Goal: Communication & Community: Share content

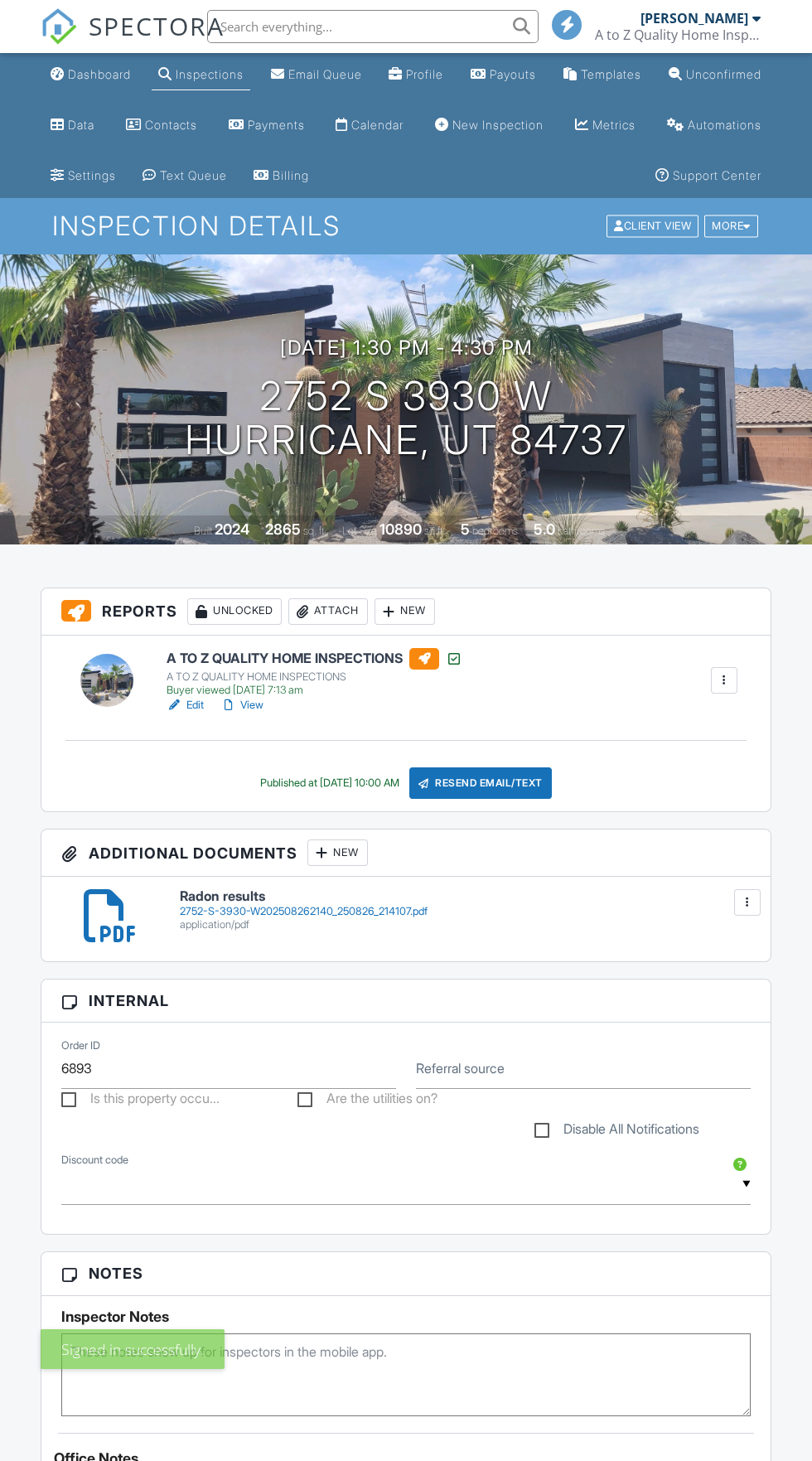
click at [234, 75] on div "Inspections" at bounding box center [210, 74] width 68 height 14
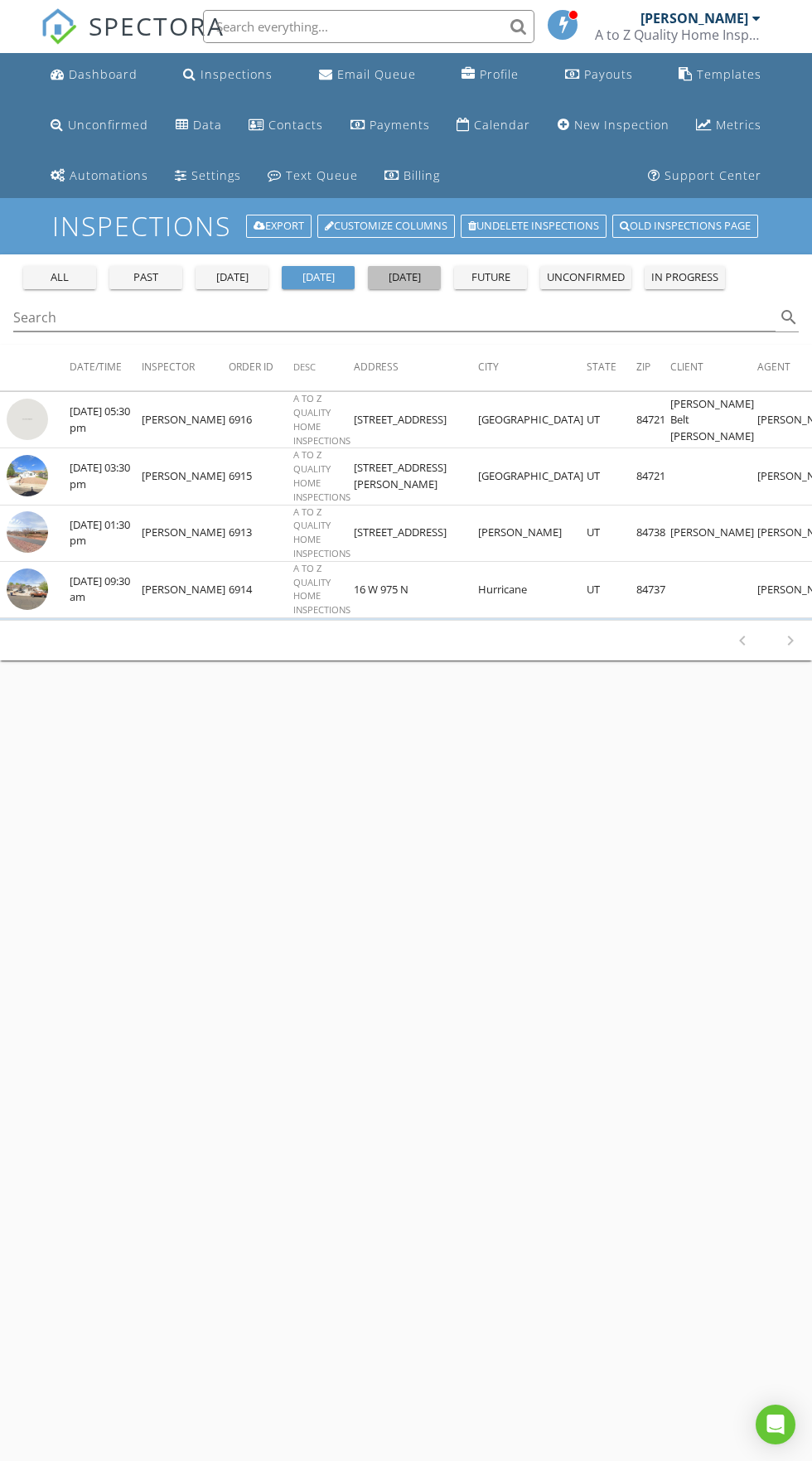
click at [410, 267] on button "[DATE]" at bounding box center [404, 277] width 73 height 24
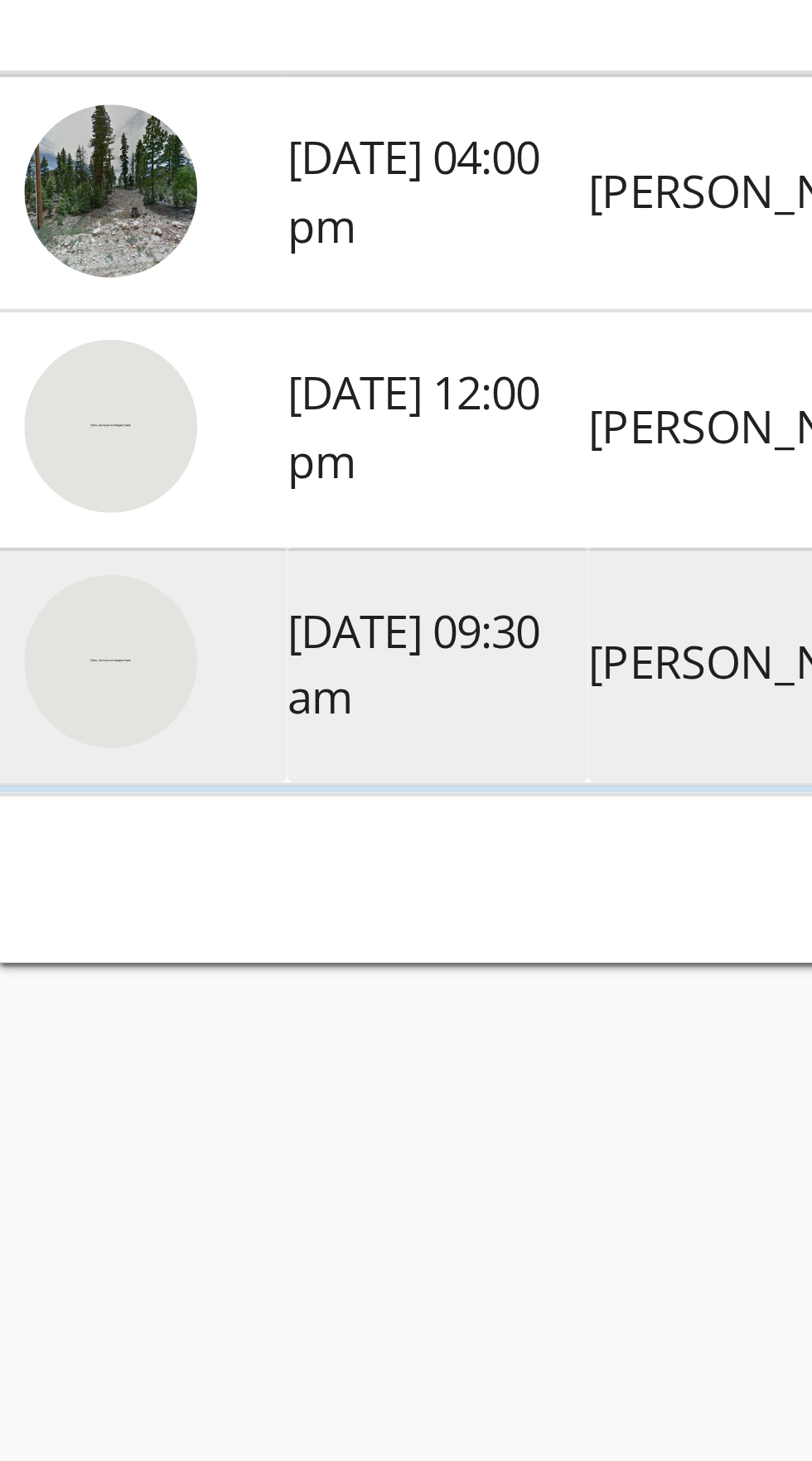
click at [33, 535] on img at bounding box center [28, 532] width 42 height 42
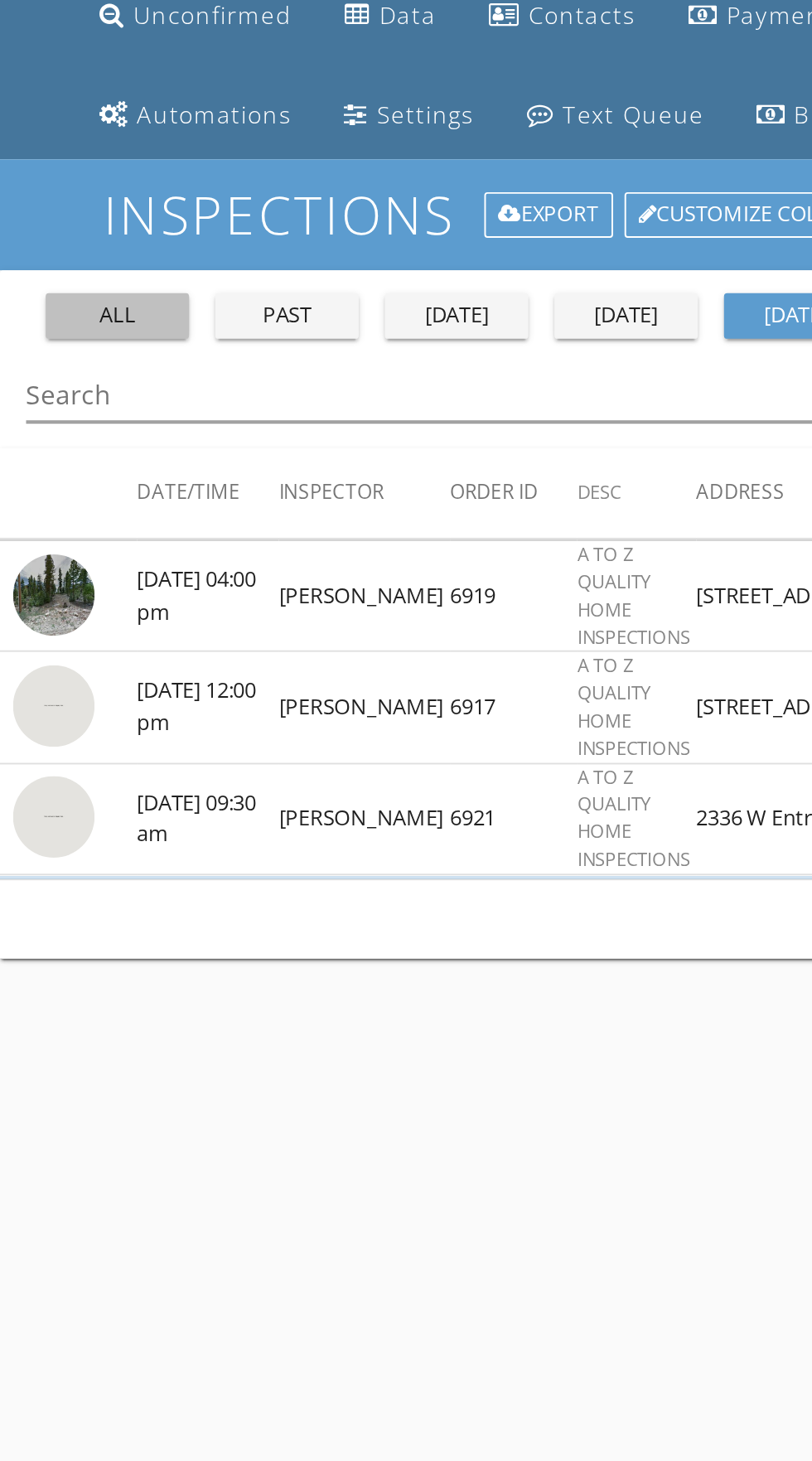
click at [63, 282] on div "all" at bounding box center [59, 277] width 60 height 17
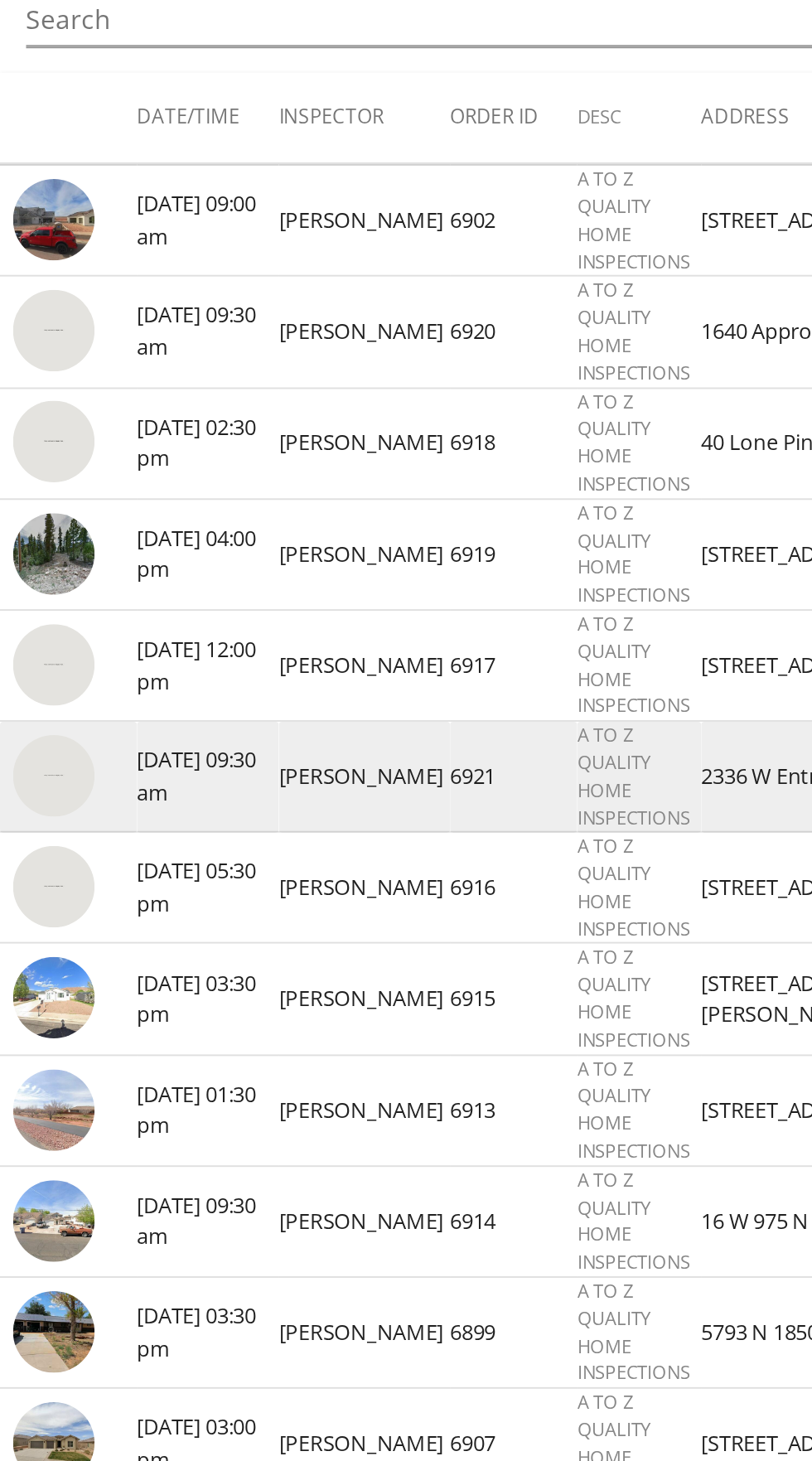
click at [26, 704] on img at bounding box center [28, 702] width 42 height 42
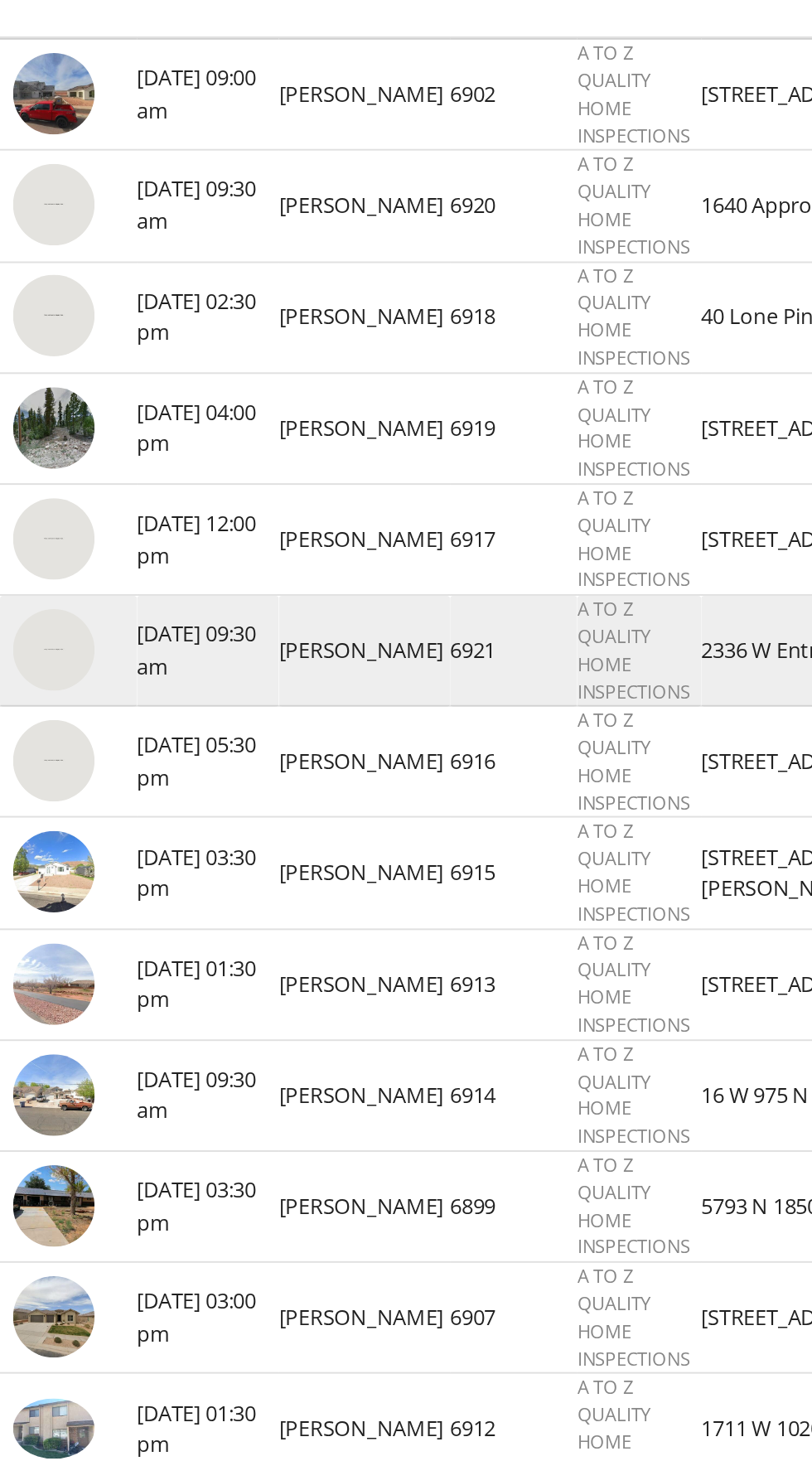
click at [25, 704] on img at bounding box center [28, 702] width 42 height 42
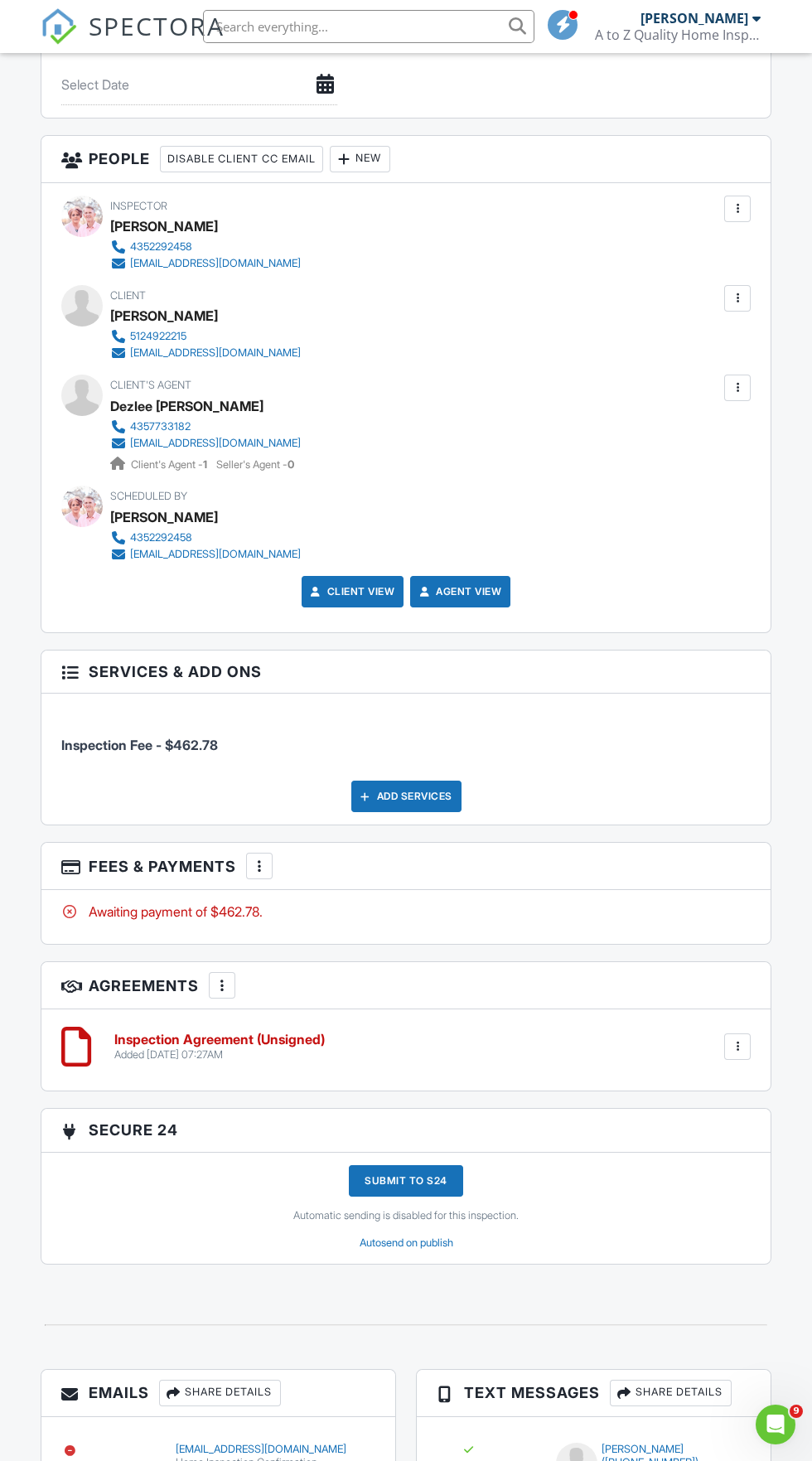
scroll to position [1837, 0]
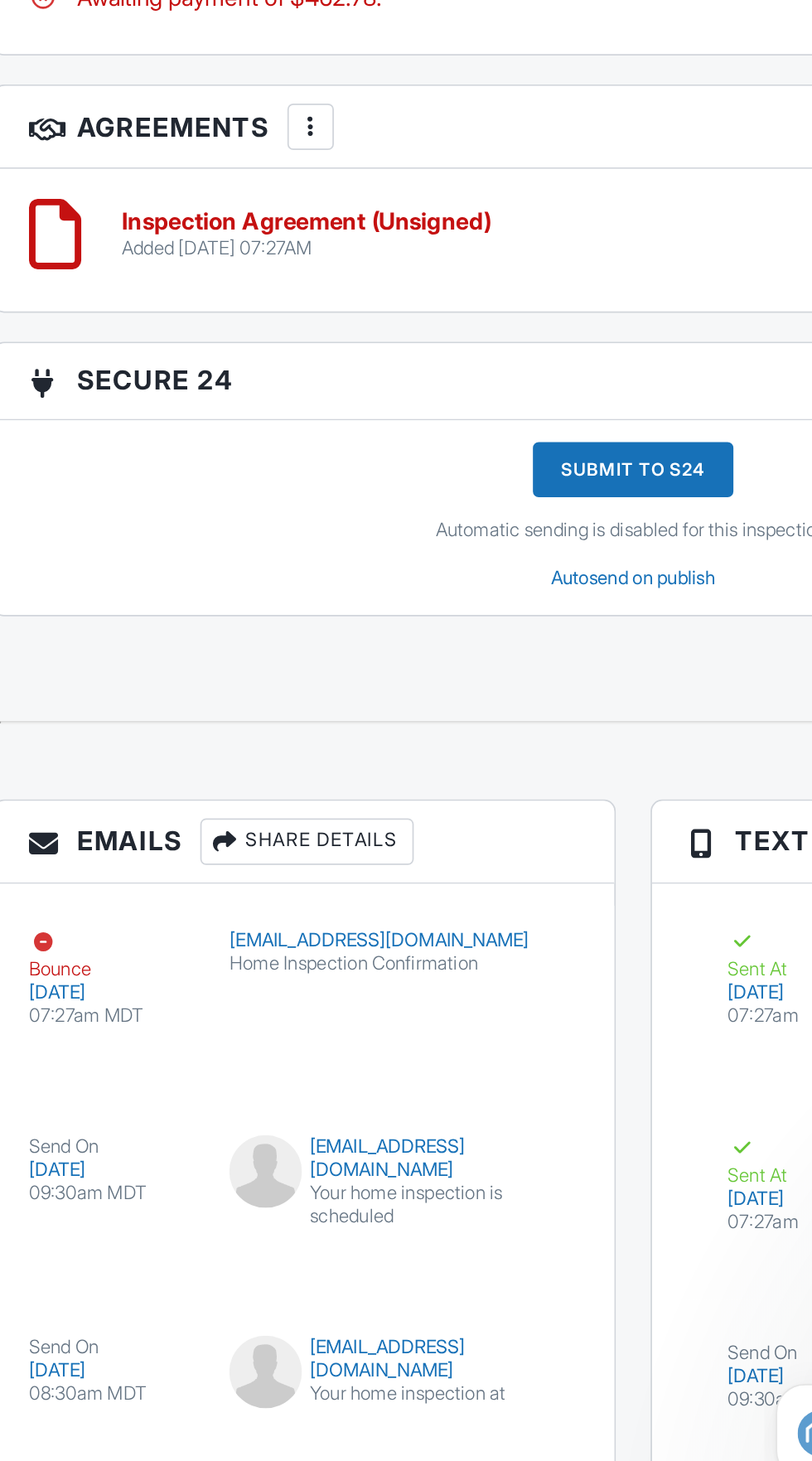
scroll to position [2131, 0]
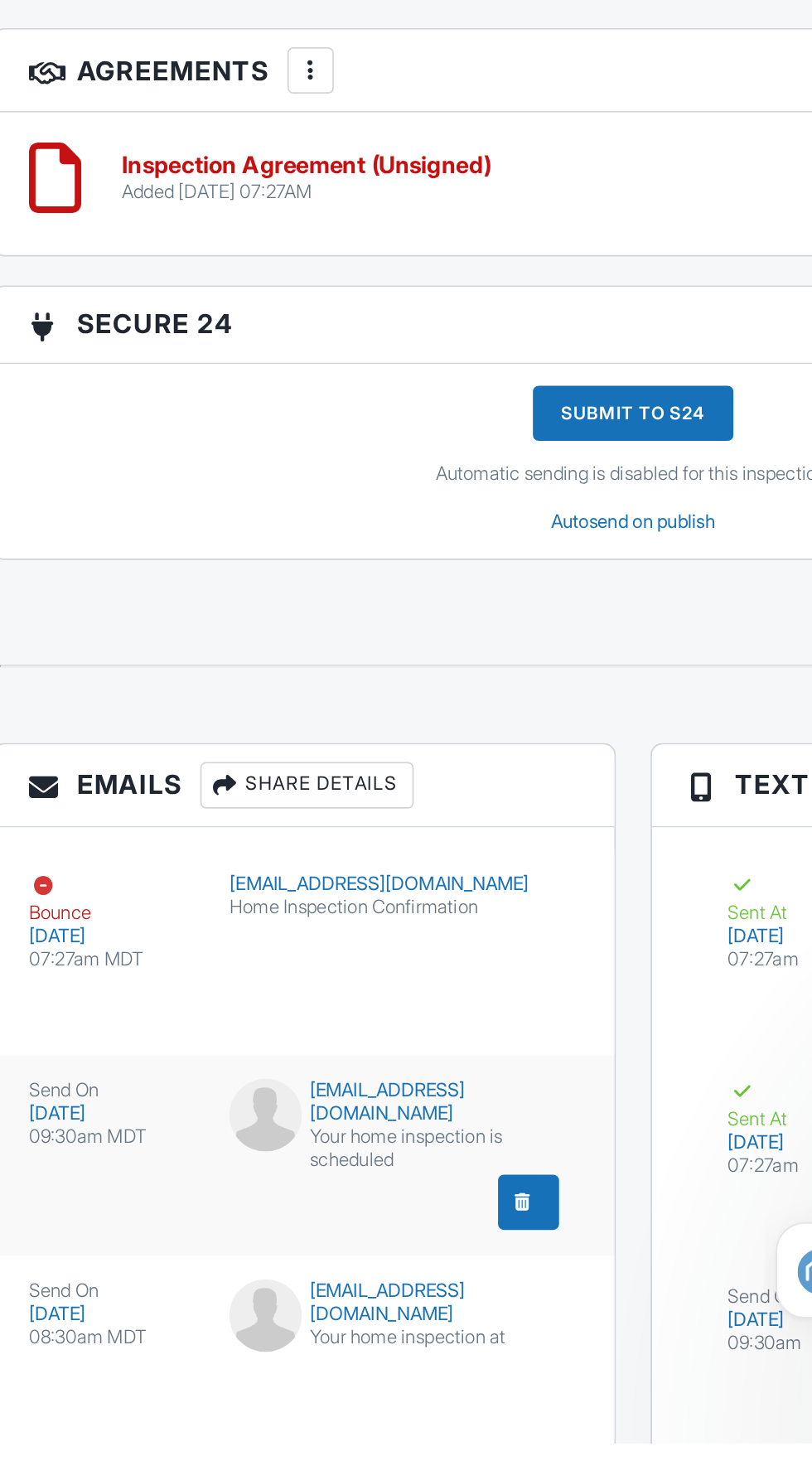
click at [260, 1279] on div "sunburstpropertyrentals@gmail.com" at bounding box center [271, 1266] width 190 height 26
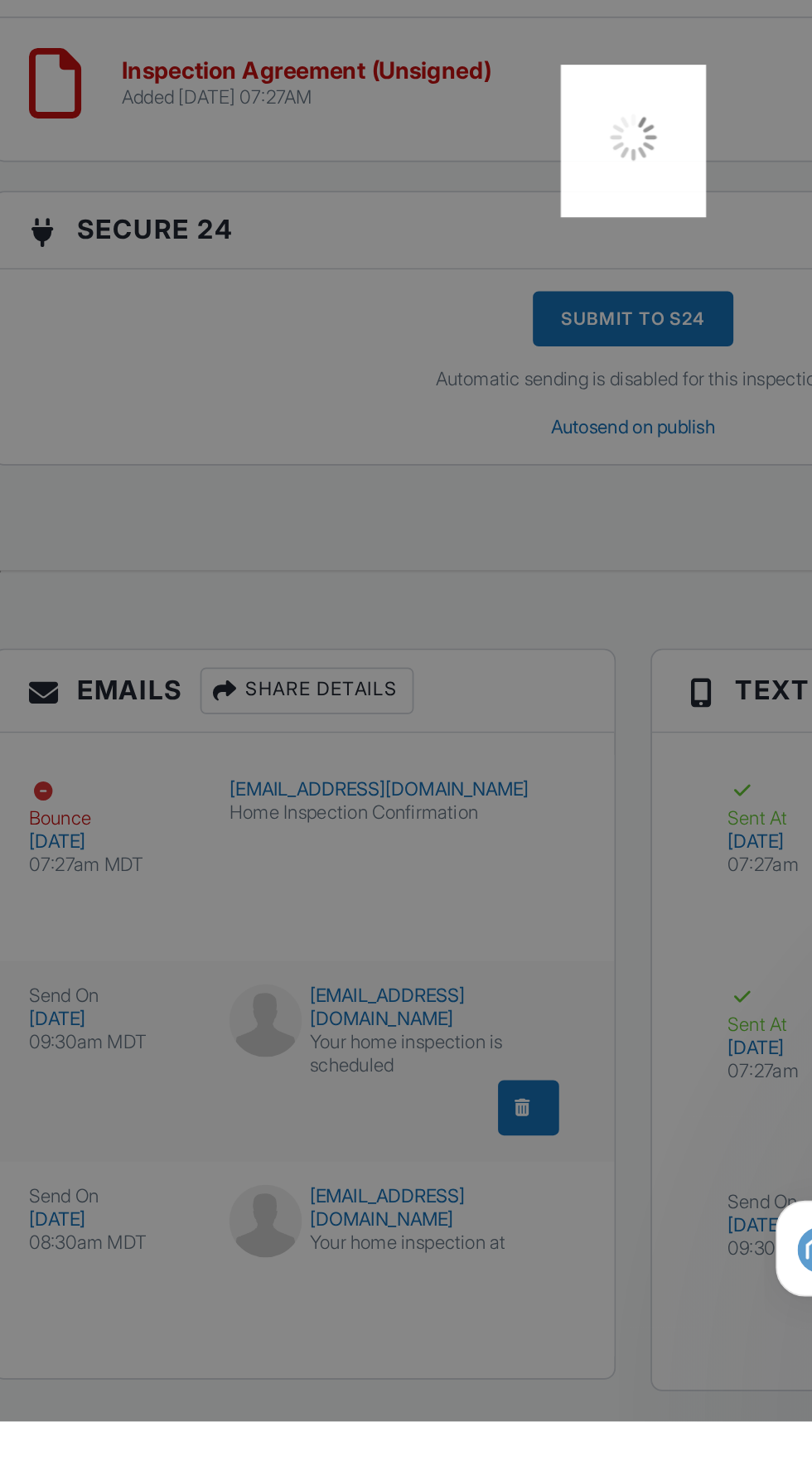
scroll to position [2247, 0]
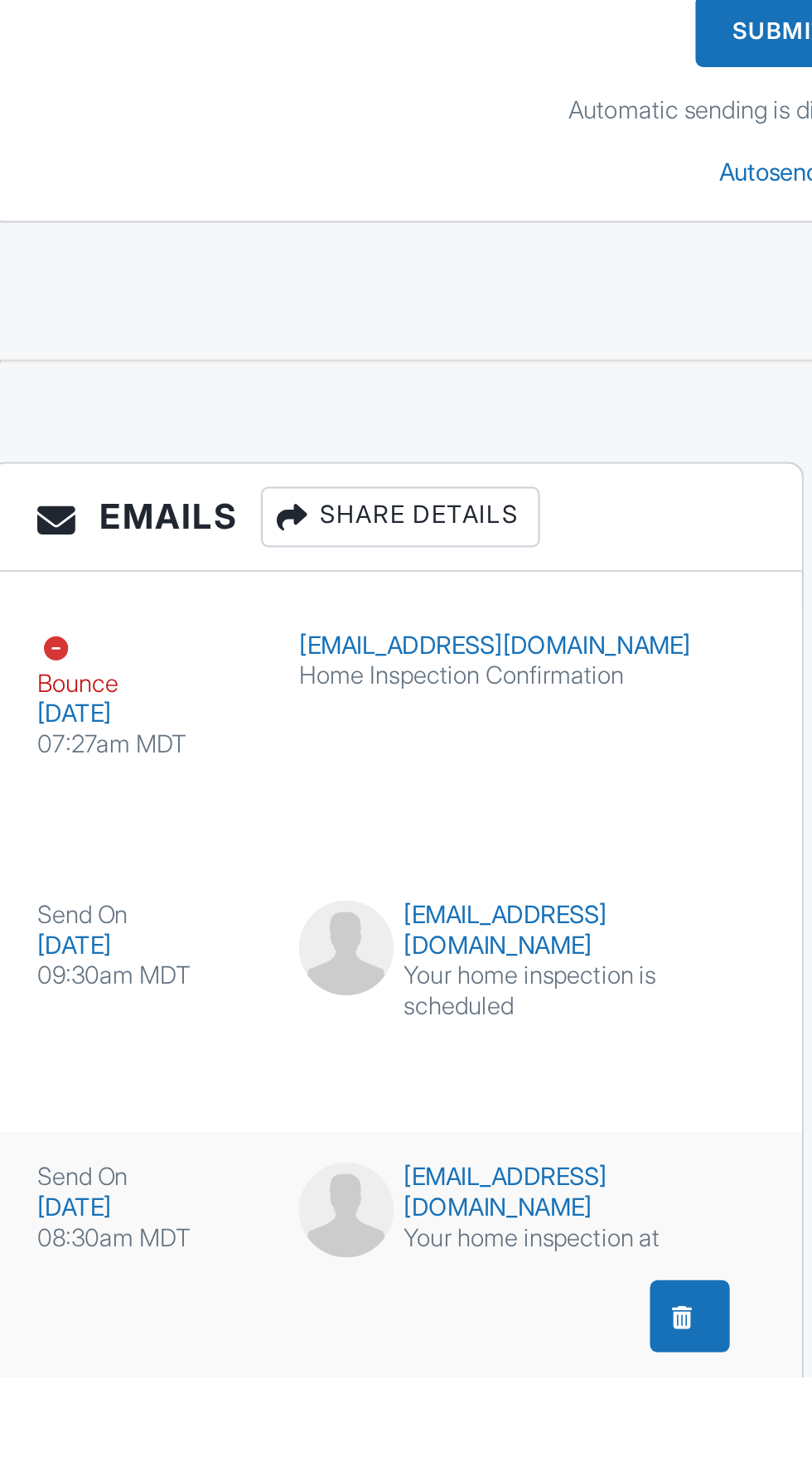
click at [287, 1393] on div "sunburstpropertyrentals@gmail.com" at bounding box center [271, 1380] width 190 height 26
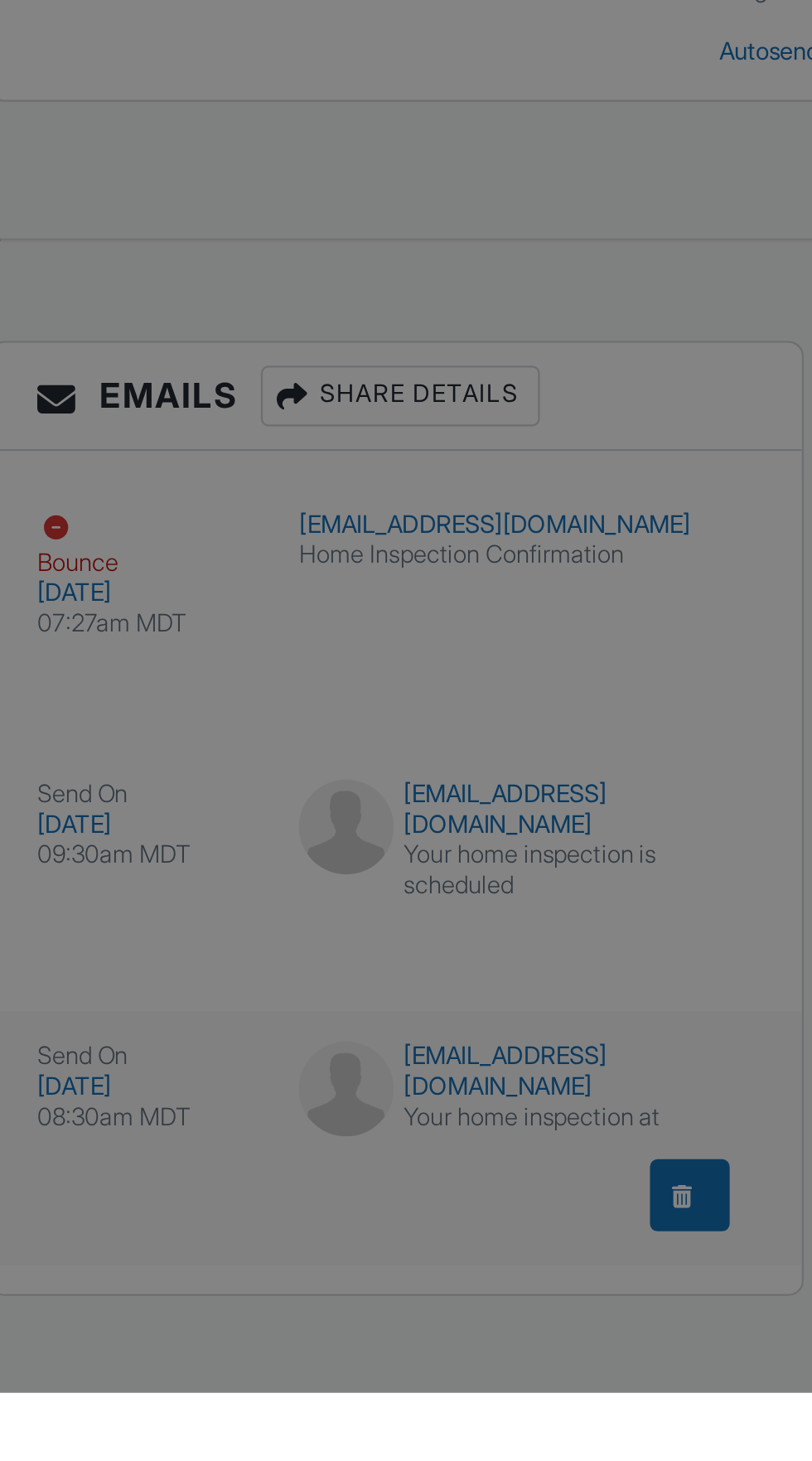
scroll to position [2252, 0]
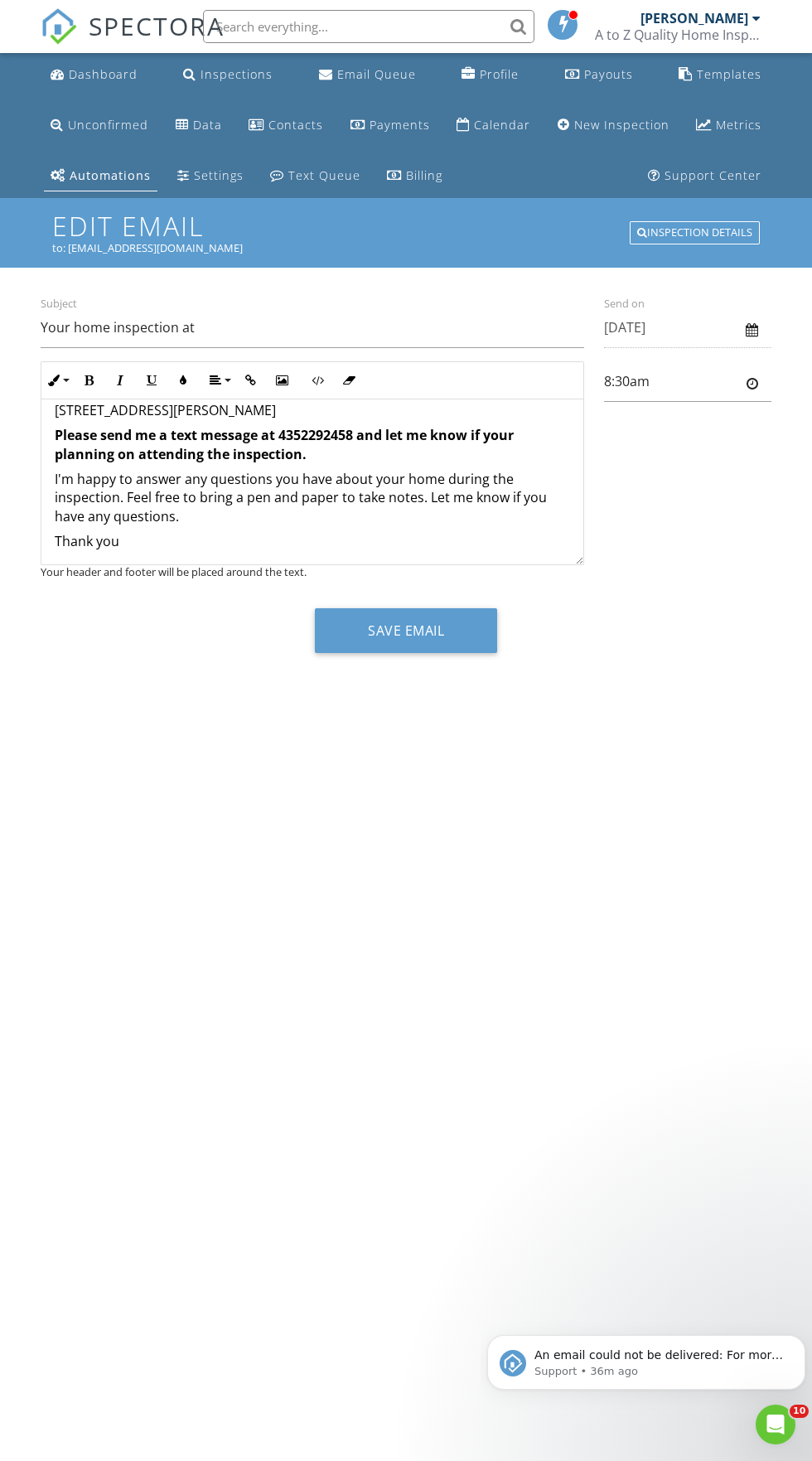
scroll to position [86, 0]
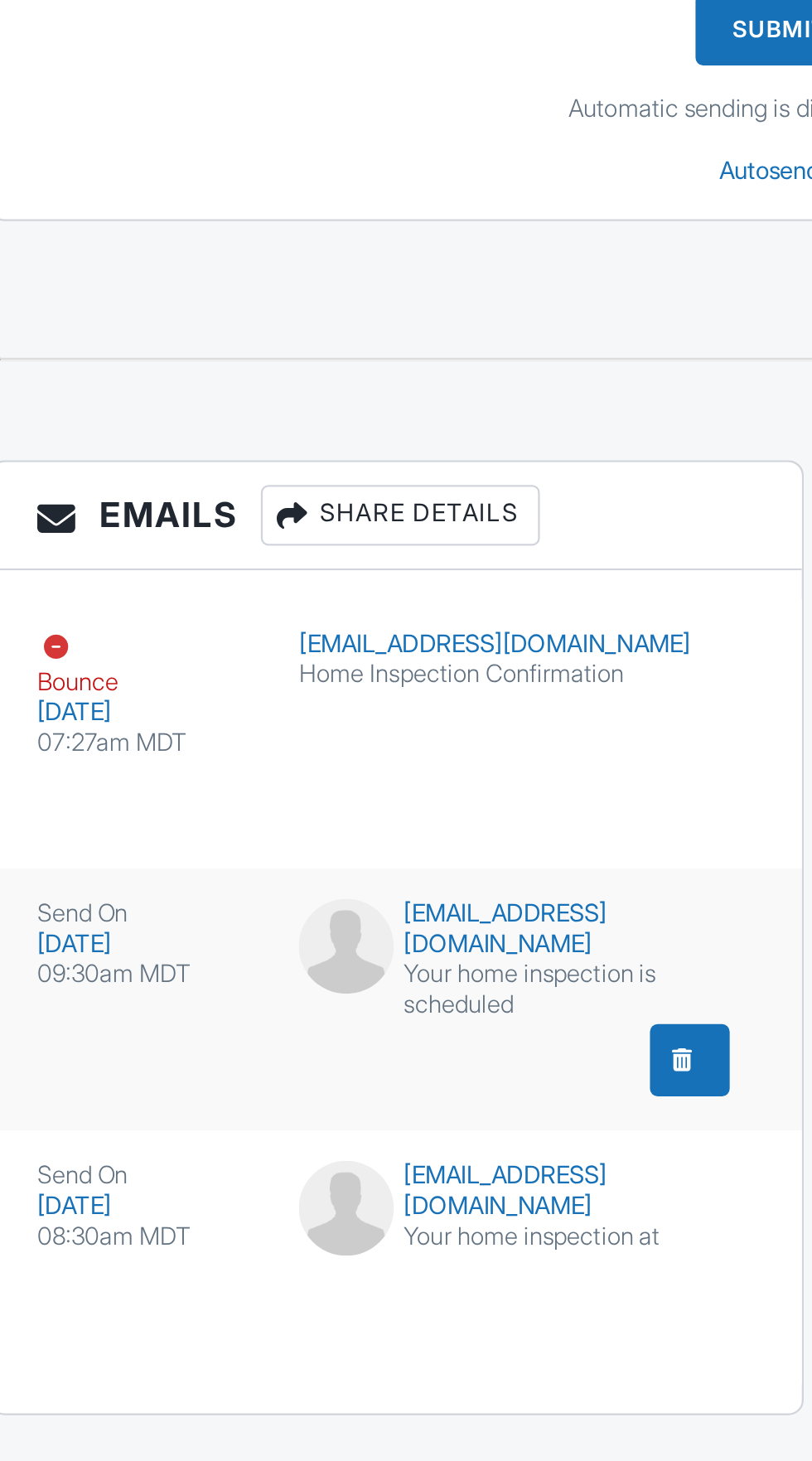
click at [299, 1183] on div "[EMAIL_ADDRESS][DOMAIN_NAME]" at bounding box center [271, 1182] width 190 height 26
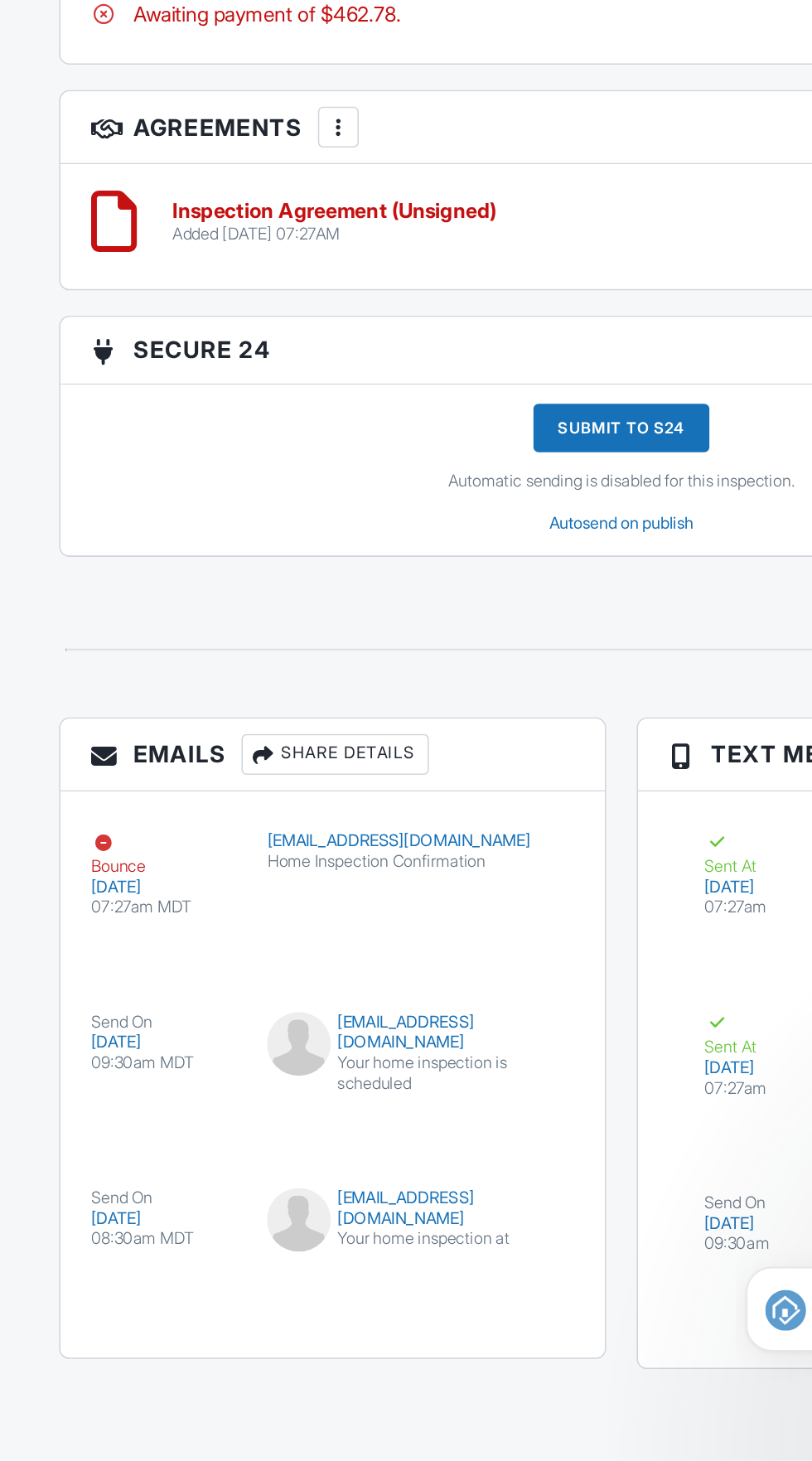
click at [230, 988] on div "Share Details" at bounding box center [220, 1001] width 122 height 26
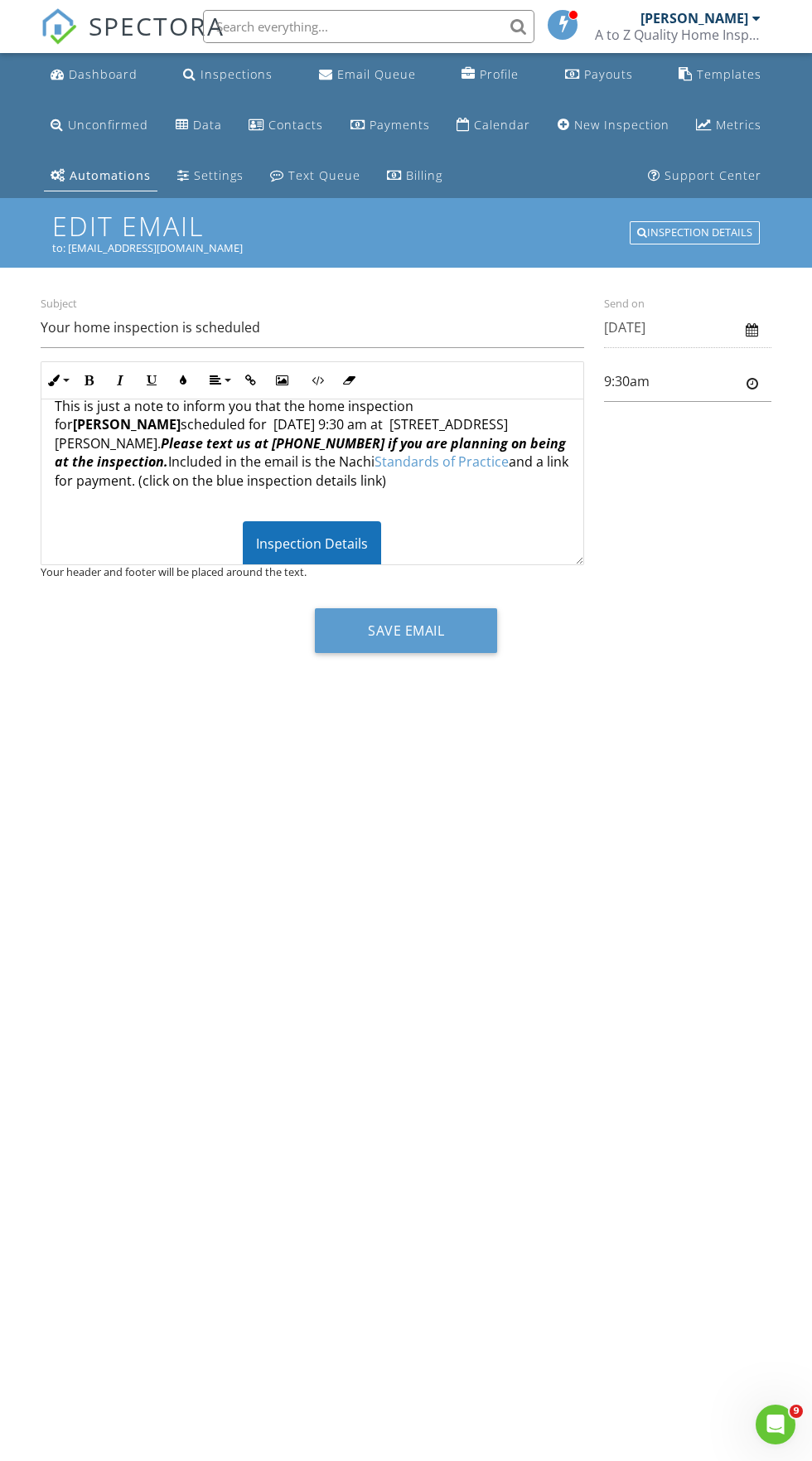
scroll to position [48, 0]
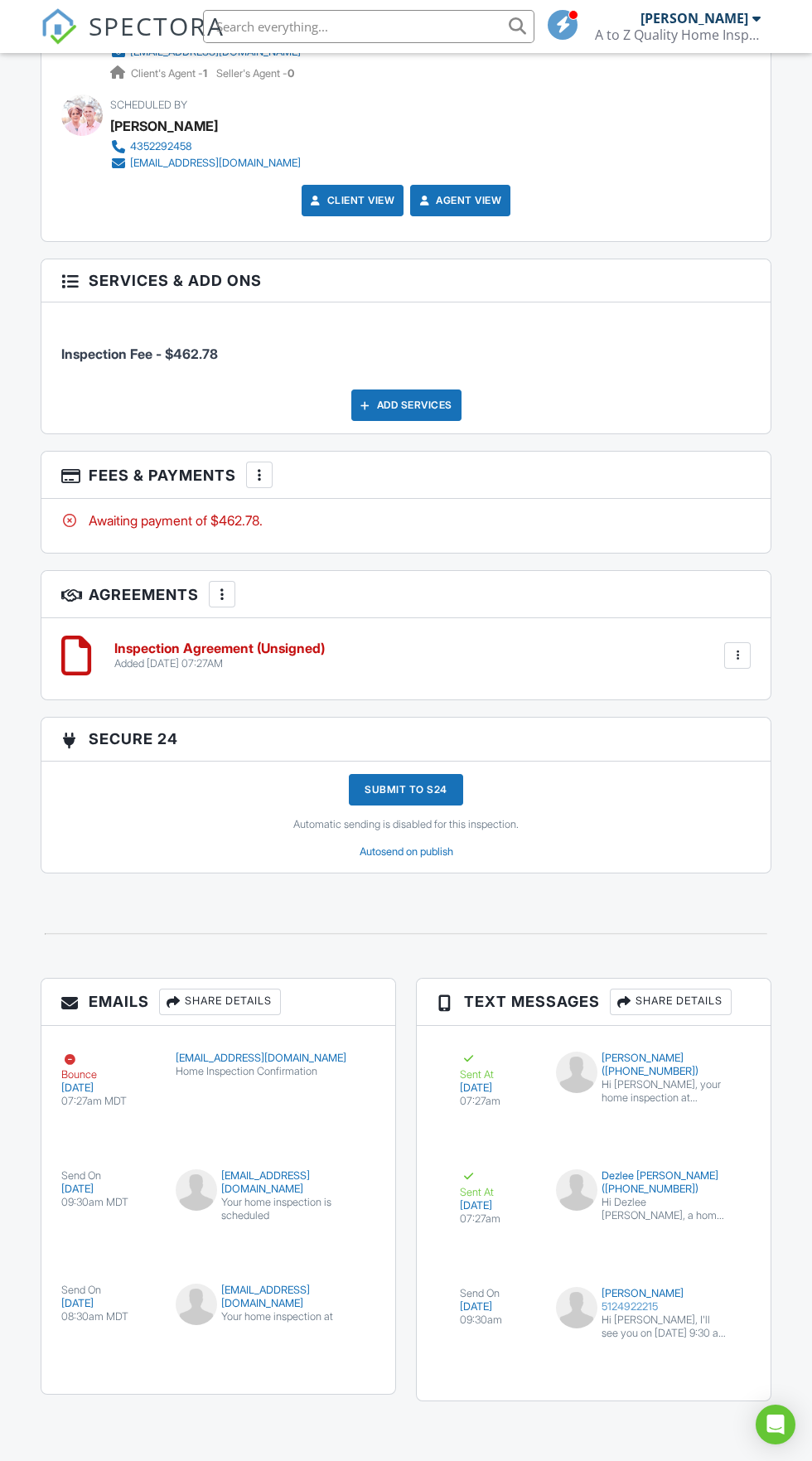
scroll to position [2239, 0]
click at [227, 988] on div "Share Details" at bounding box center [220, 1001] width 122 height 26
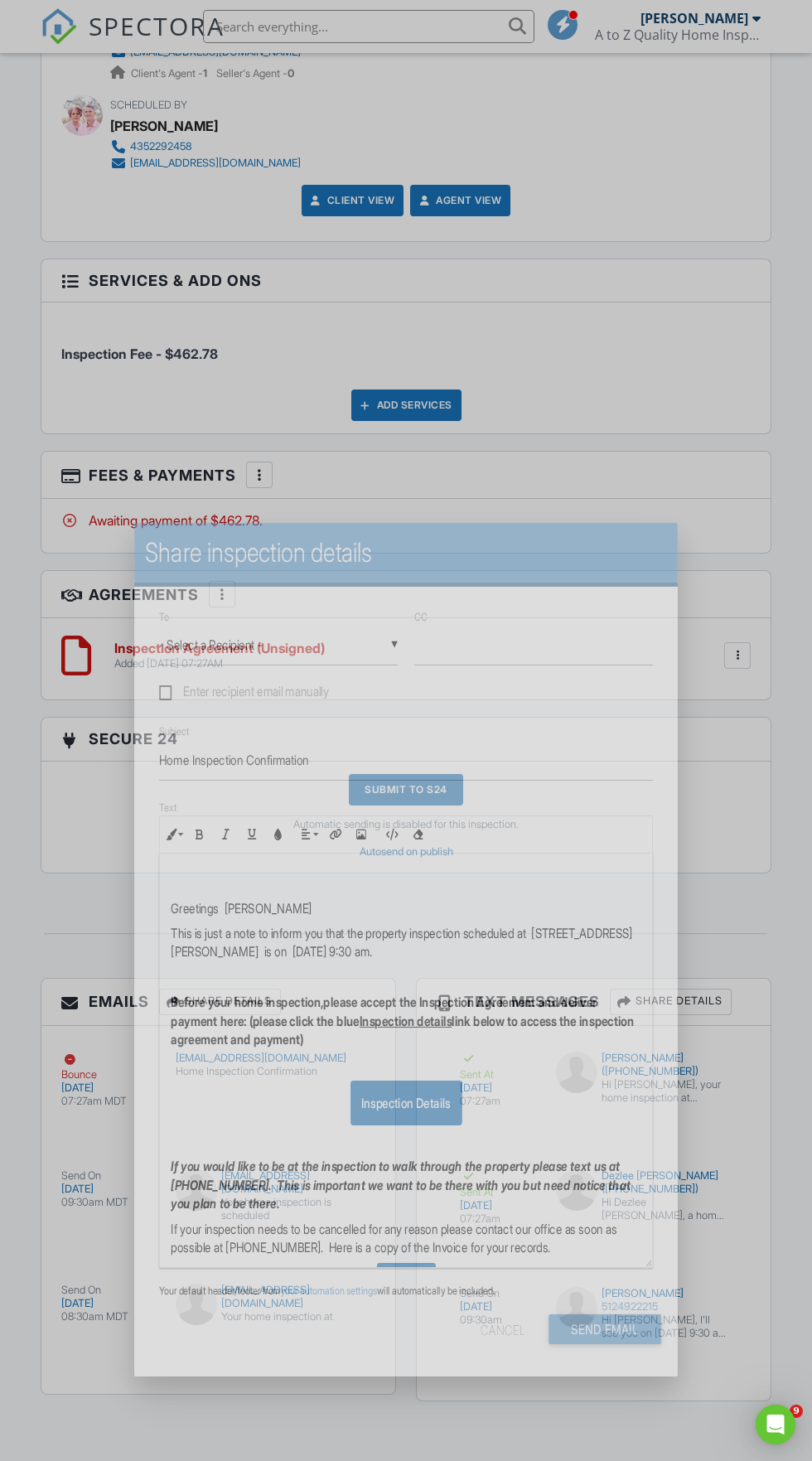
scroll to position [0, 0]
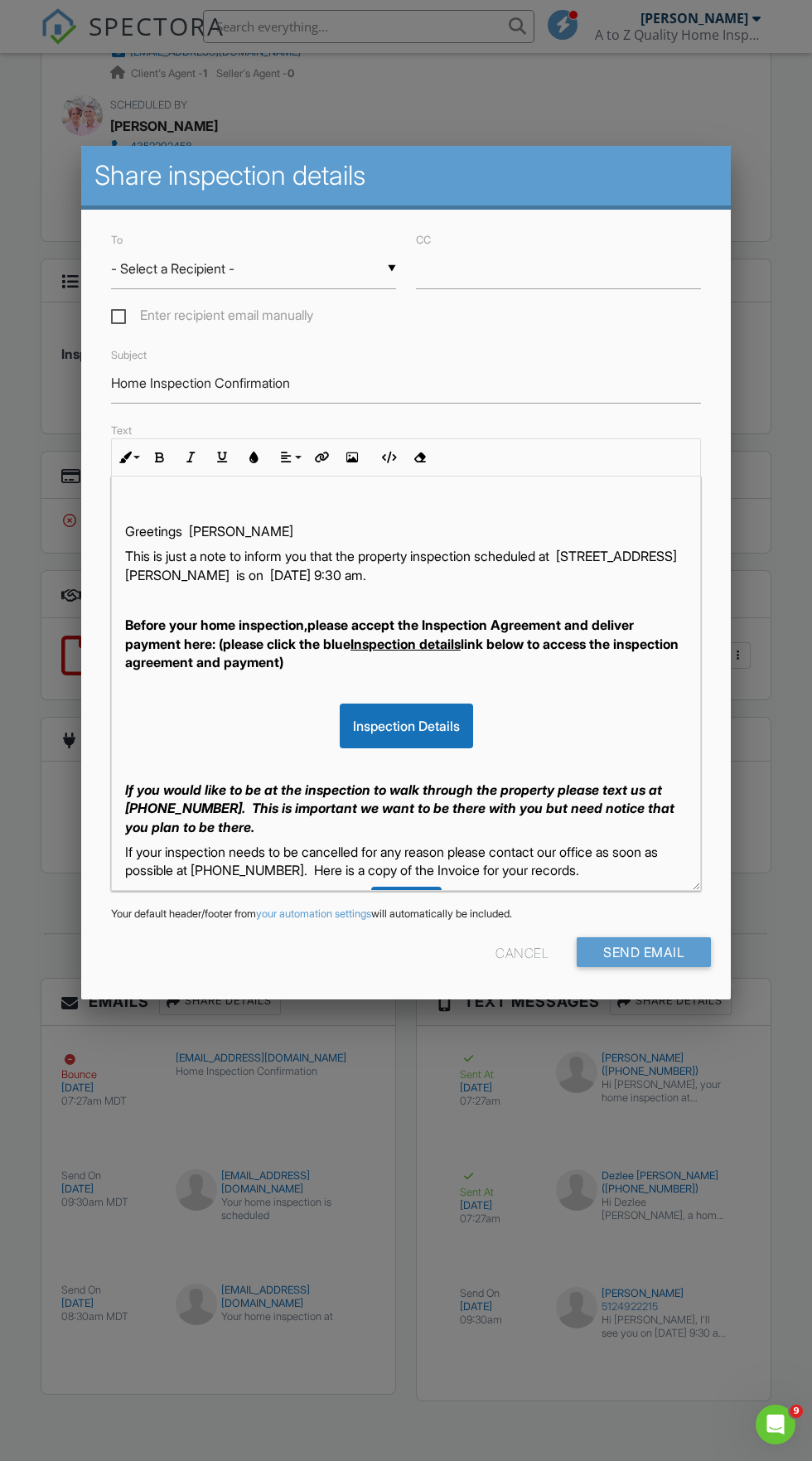
click at [363, 273] on input "- Select a Recipient -" at bounding box center [253, 268] width 285 height 41
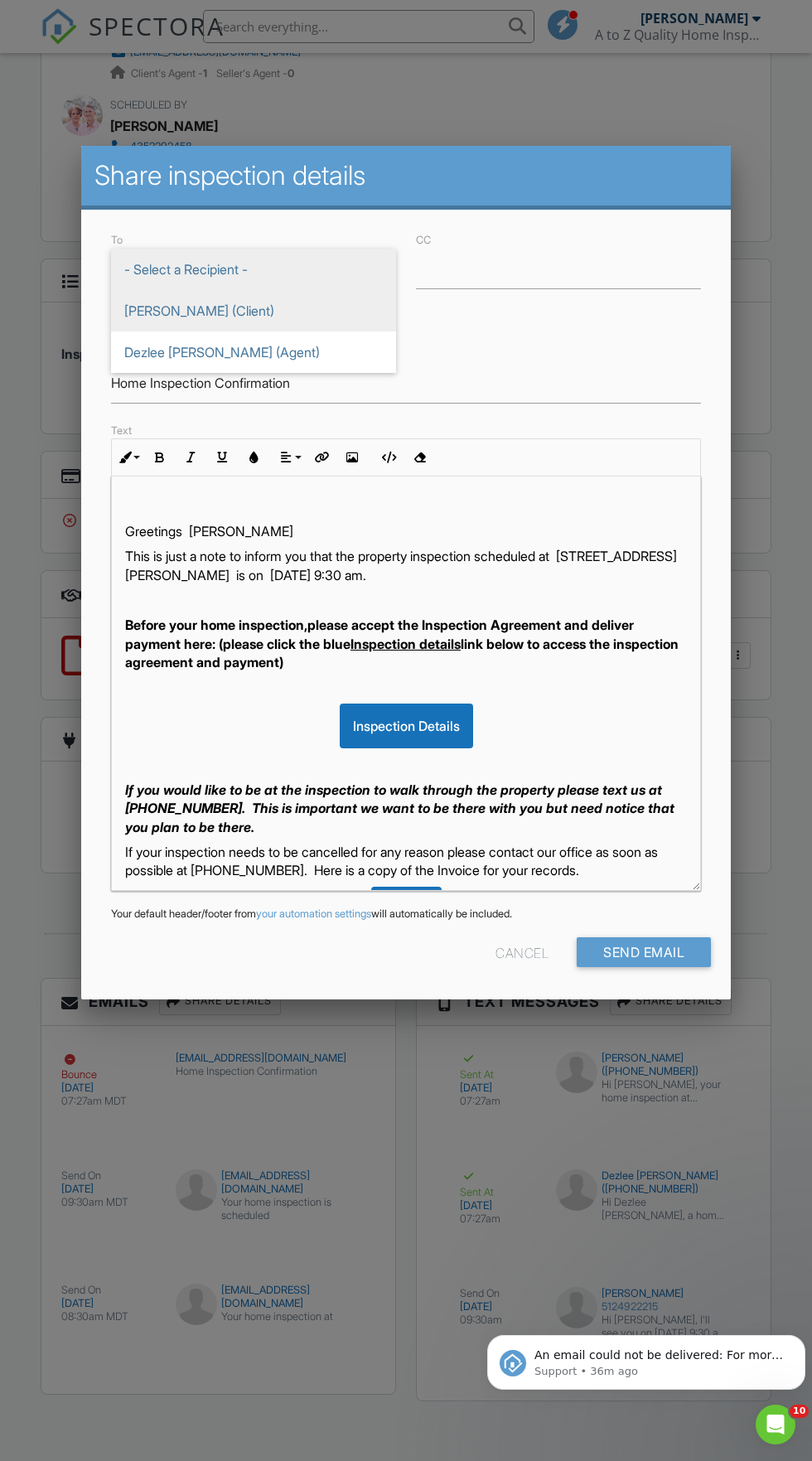
click at [258, 308] on span "Joanna Alvord (Client)" at bounding box center [253, 311] width 285 height 42
type input "Joanna Alvord (Client)"
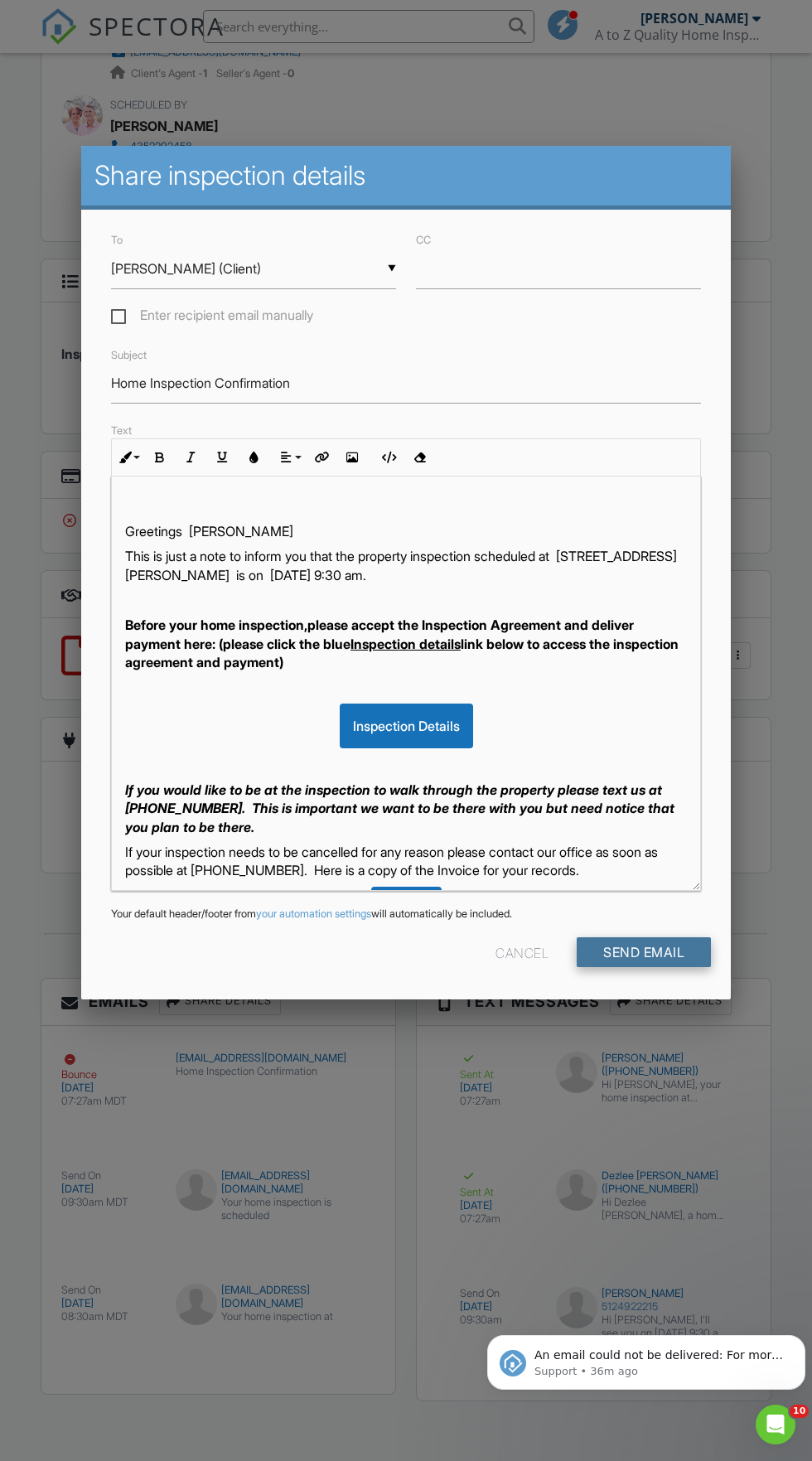
click at [657, 954] on input "Send Email" at bounding box center [643, 952] width 134 height 30
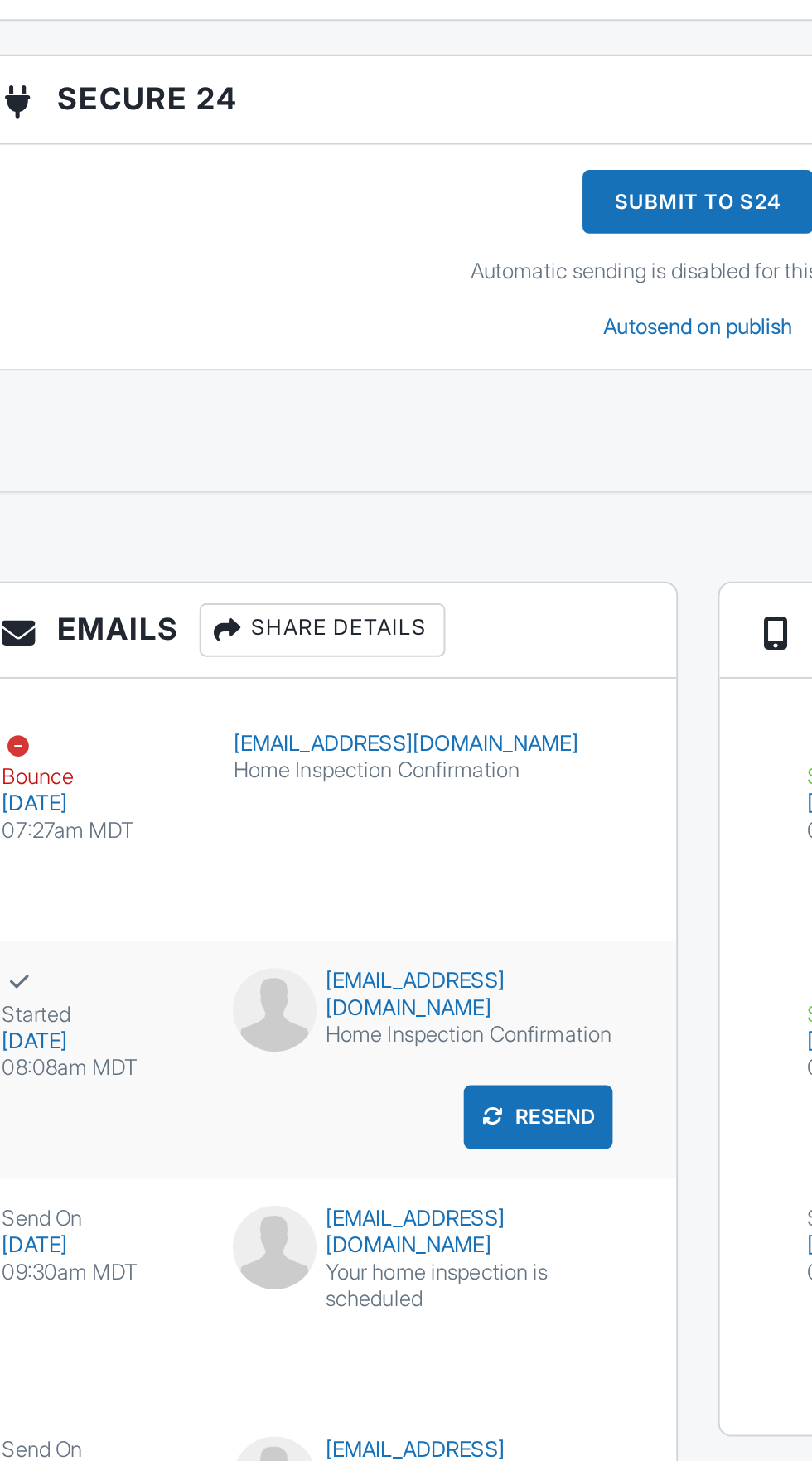
click at [269, 1058] on div "sunburstpropertyrentals@gmail.com" at bounding box center [271, 1071] width 190 height 26
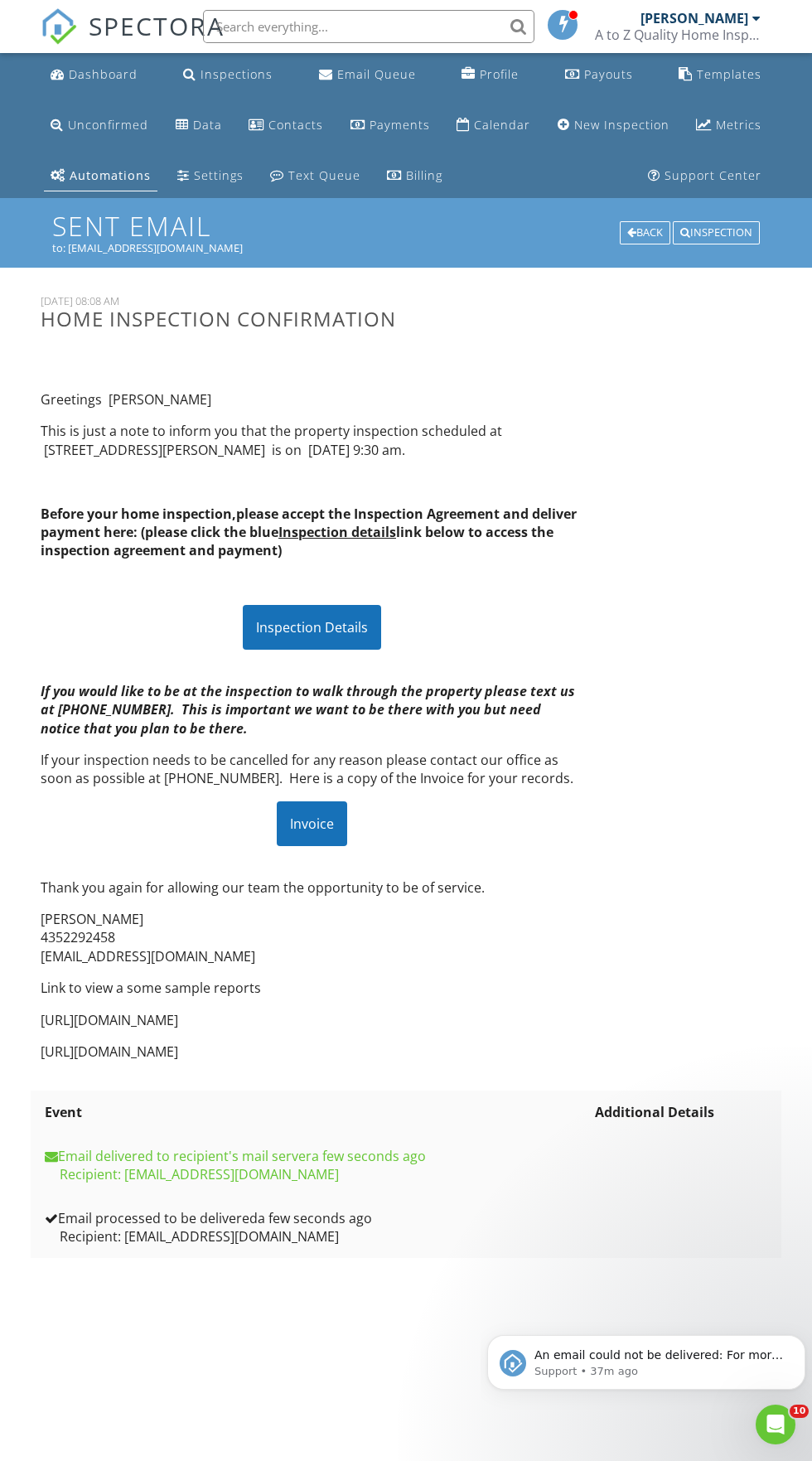
click at [323, 627] on div "Inspection Details" at bounding box center [312, 627] width 138 height 44
